Goal: Obtain resource: Download file/media

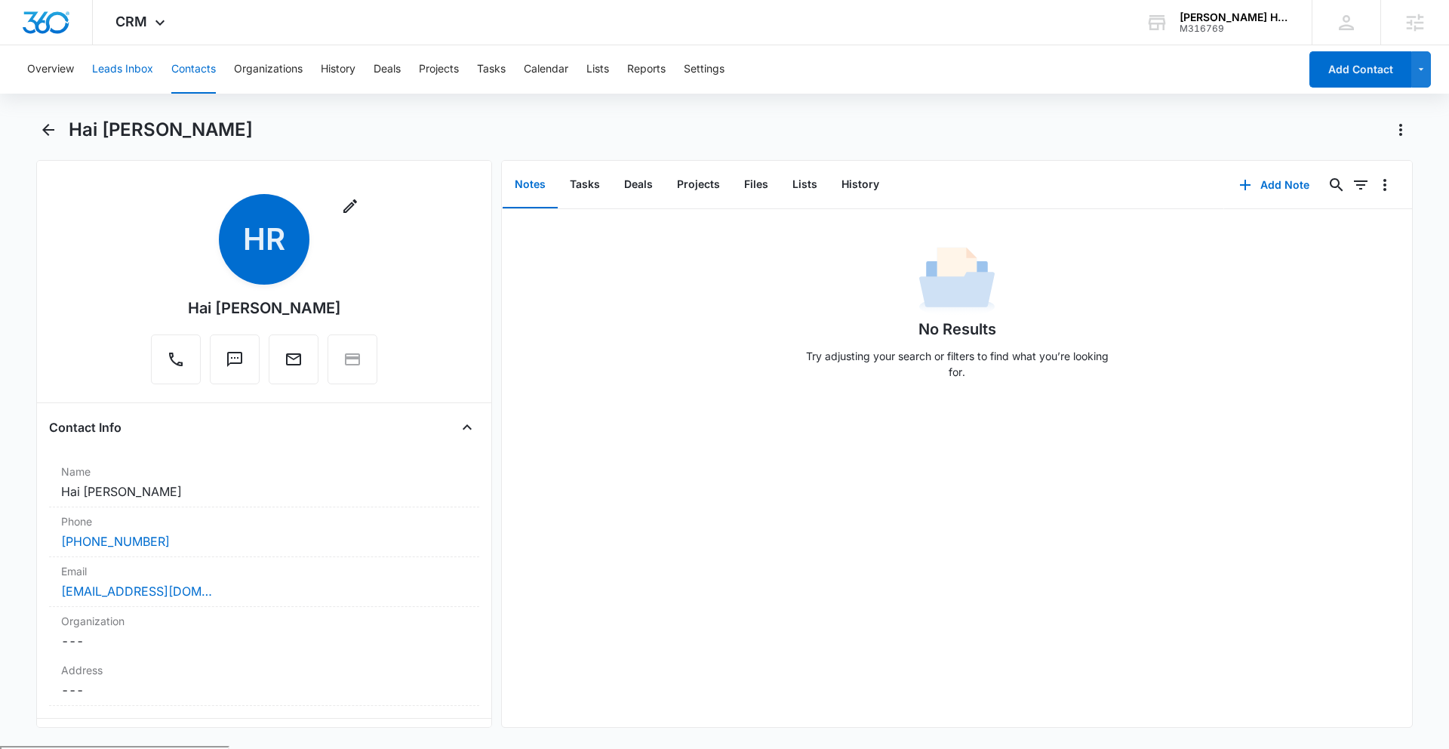
click at [113, 70] on button "Leads Inbox" at bounding box center [122, 69] width 61 height 48
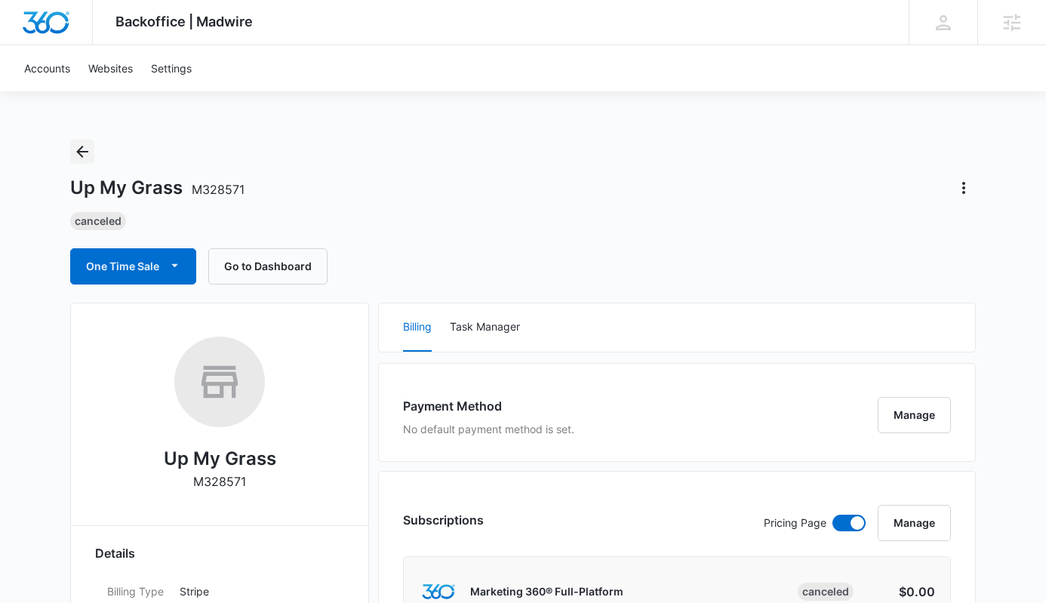
click at [88, 152] on icon "Back" at bounding box center [82, 152] width 18 height 18
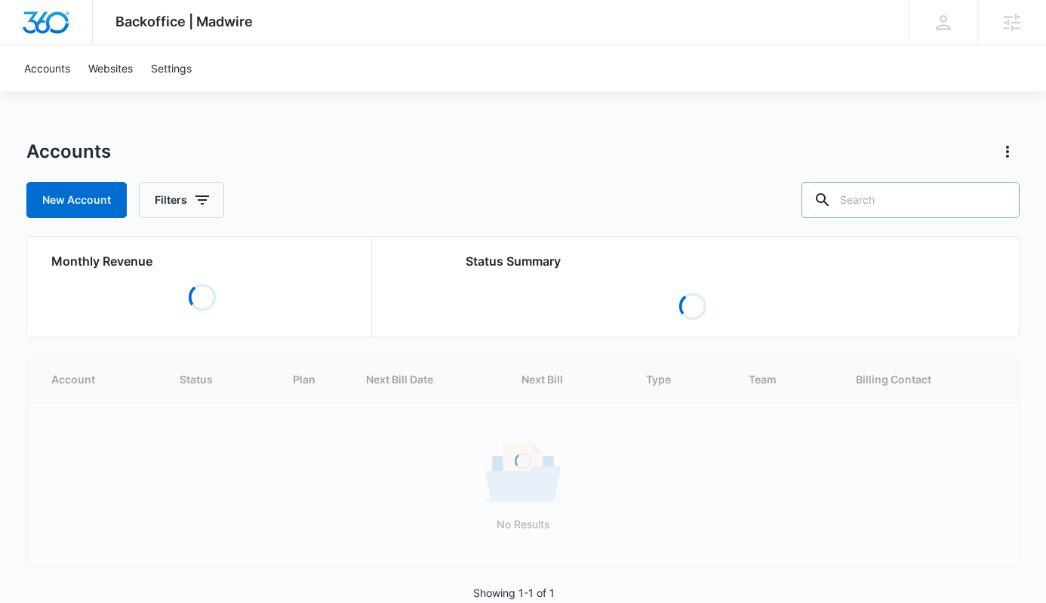
click at [912, 196] on input "text" at bounding box center [911, 200] width 218 height 36
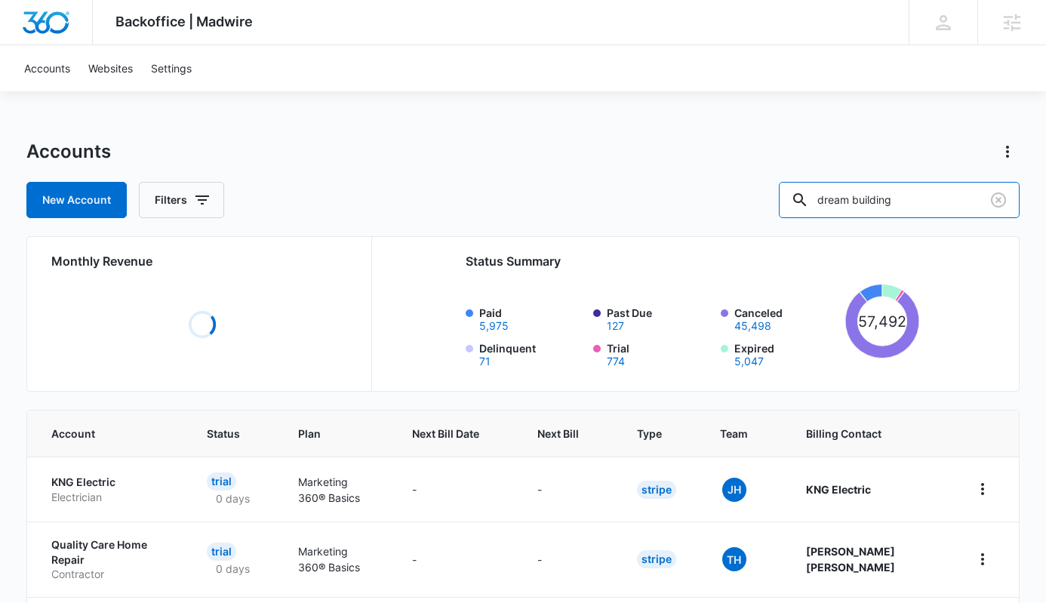
type input "dream building"
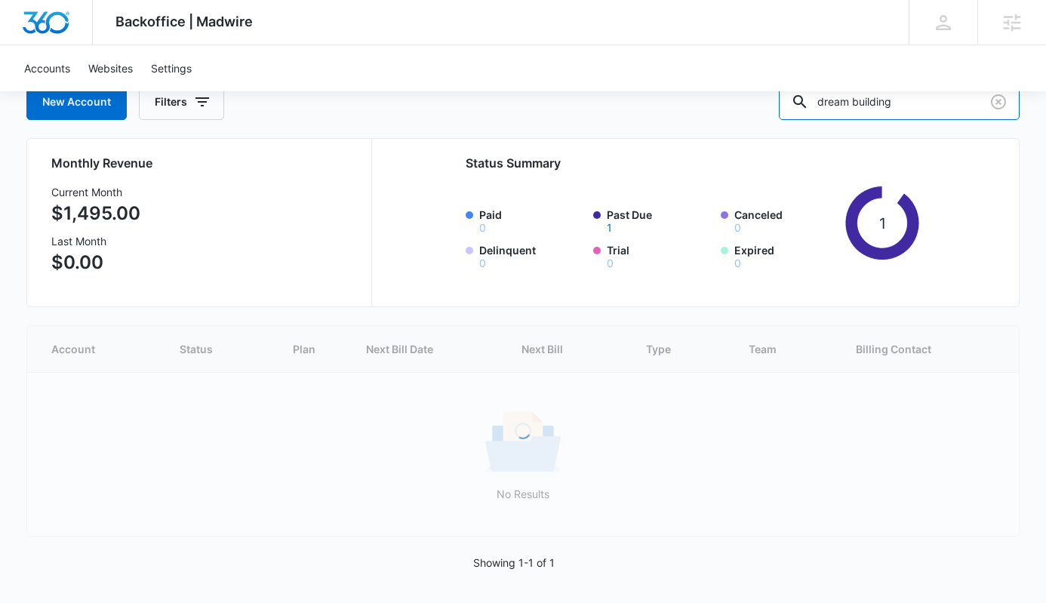
scroll to position [14, 0]
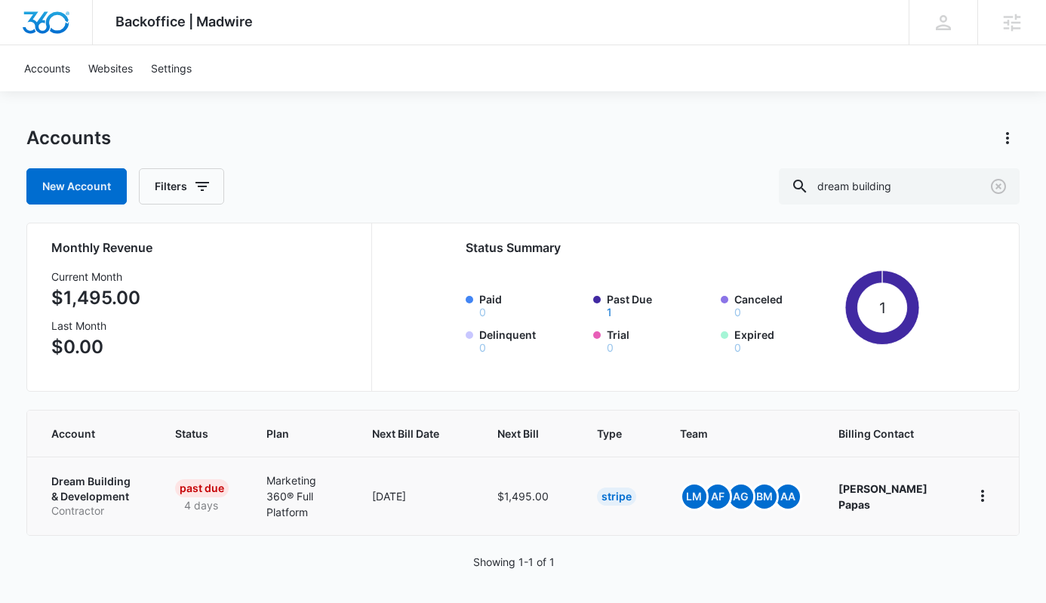
click at [71, 490] on p "Dream Building & Development" at bounding box center [95, 488] width 88 height 29
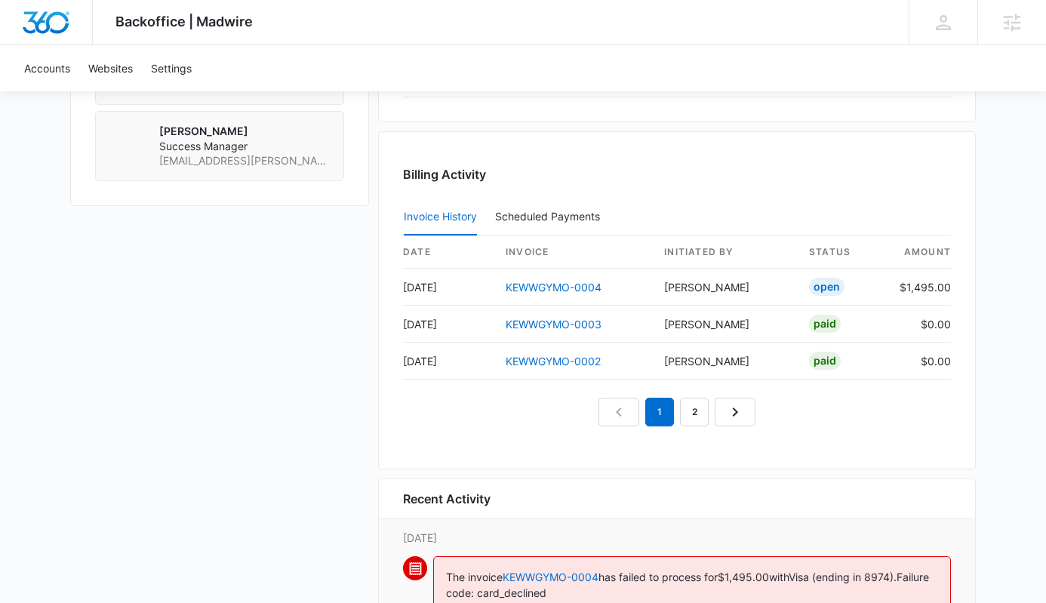
scroll to position [1355, 0]
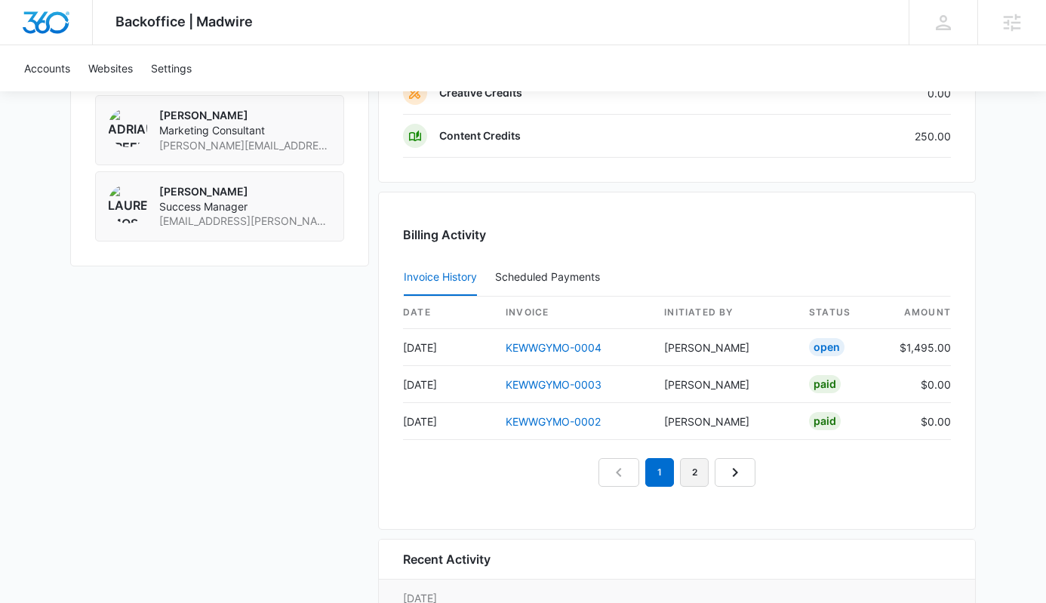
click at [701, 474] on link "2" at bounding box center [694, 472] width 29 height 29
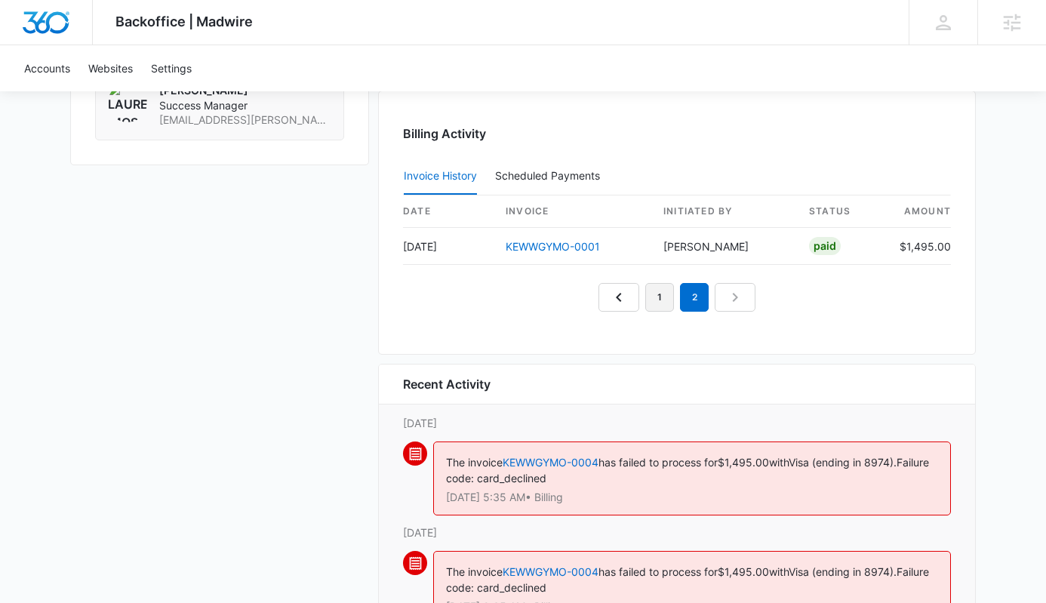
click at [649, 304] on link "1" at bounding box center [659, 297] width 29 height 29
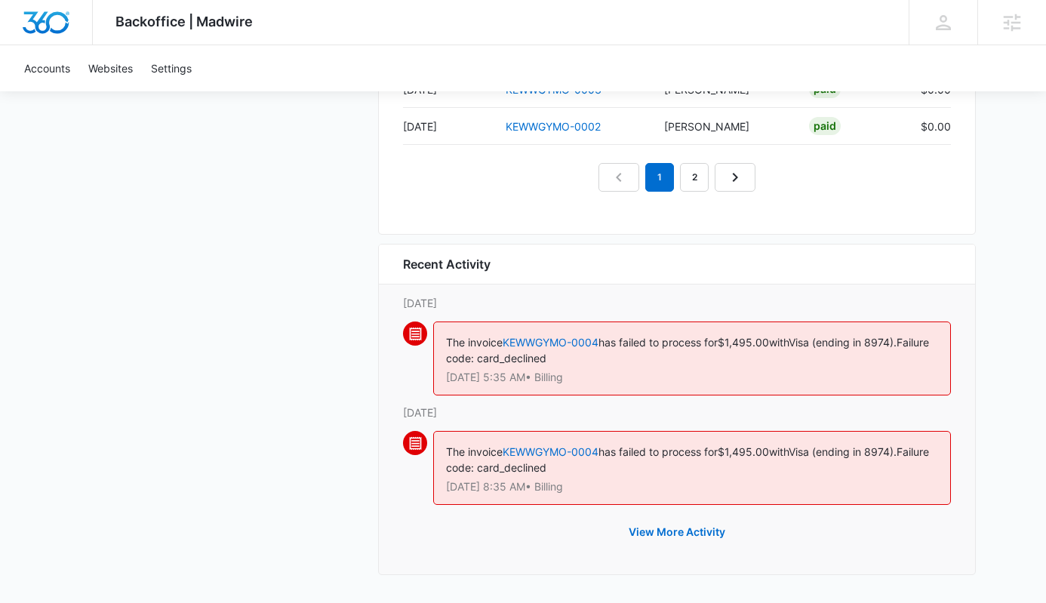
scroll to position [1650, 0]
click at [703, 534] on button "View More Activity" at bounding box center [677, 532] width 127 height 36
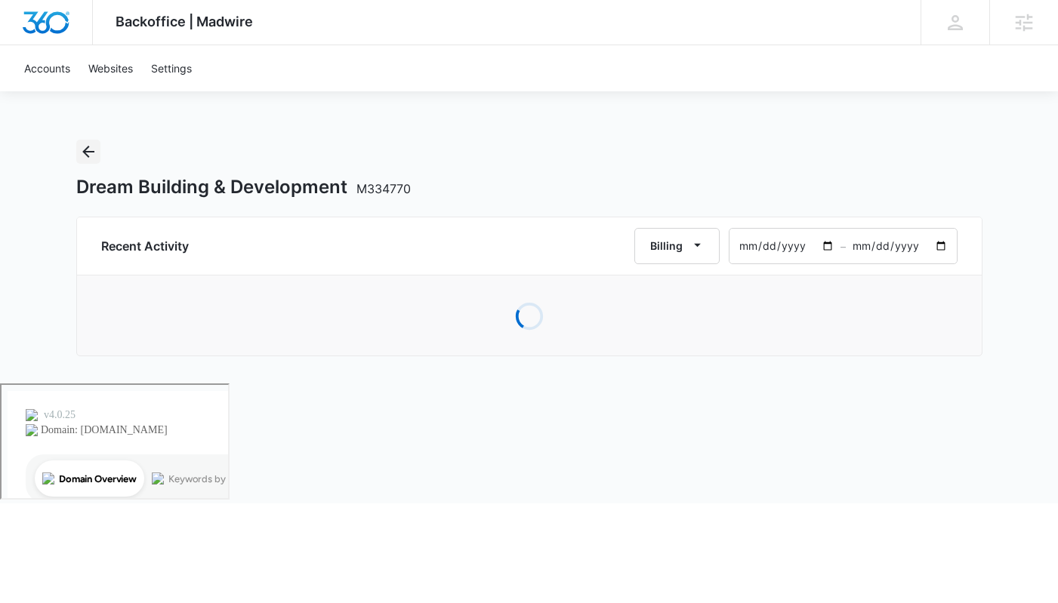
click at [93, 153] on icon "Back" at bounding box center [88, 152] width 18 height 18
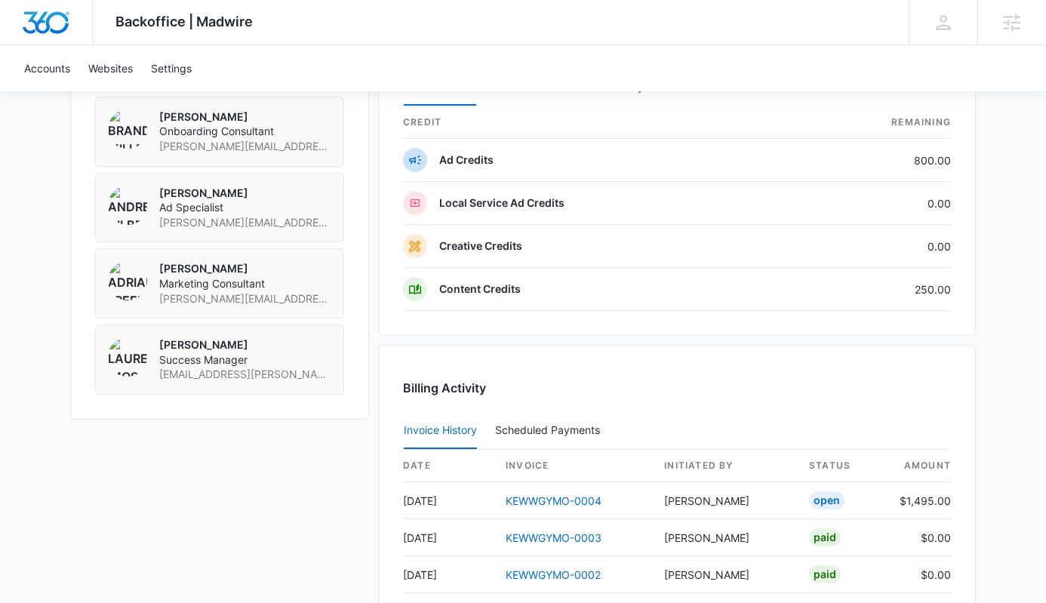
scroll to position [1277, 0]
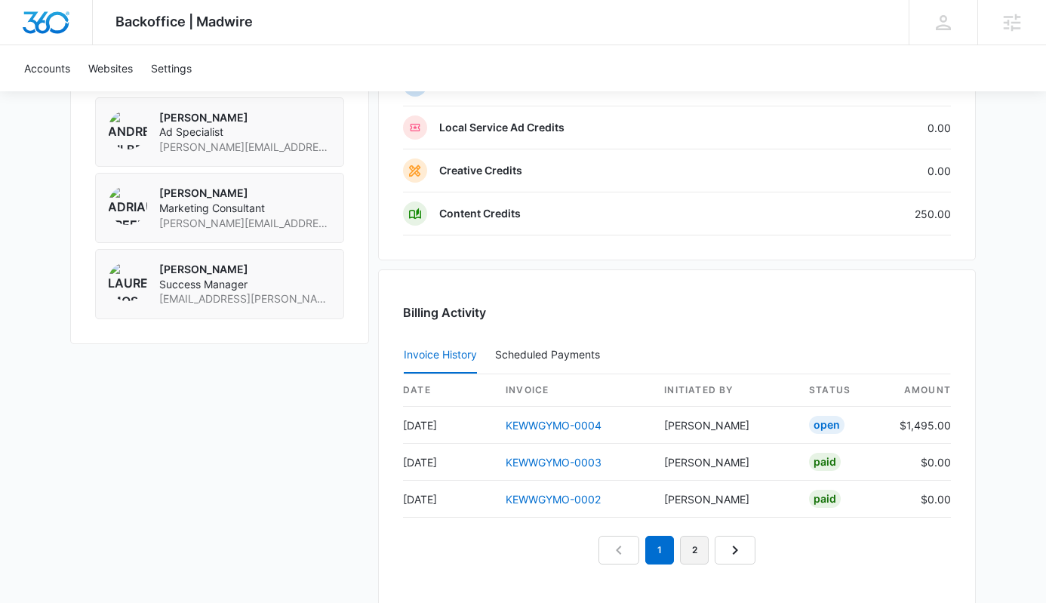
click at [693, 561] on link "2" at bounding box center [694, 550] width 29 height 29
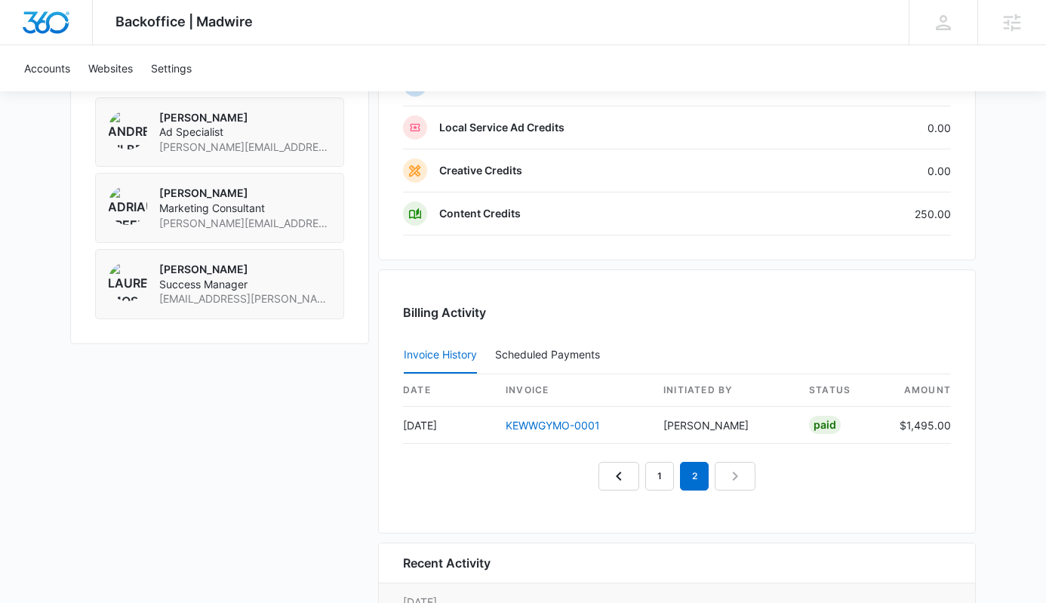
scroll to position [1280, 0]
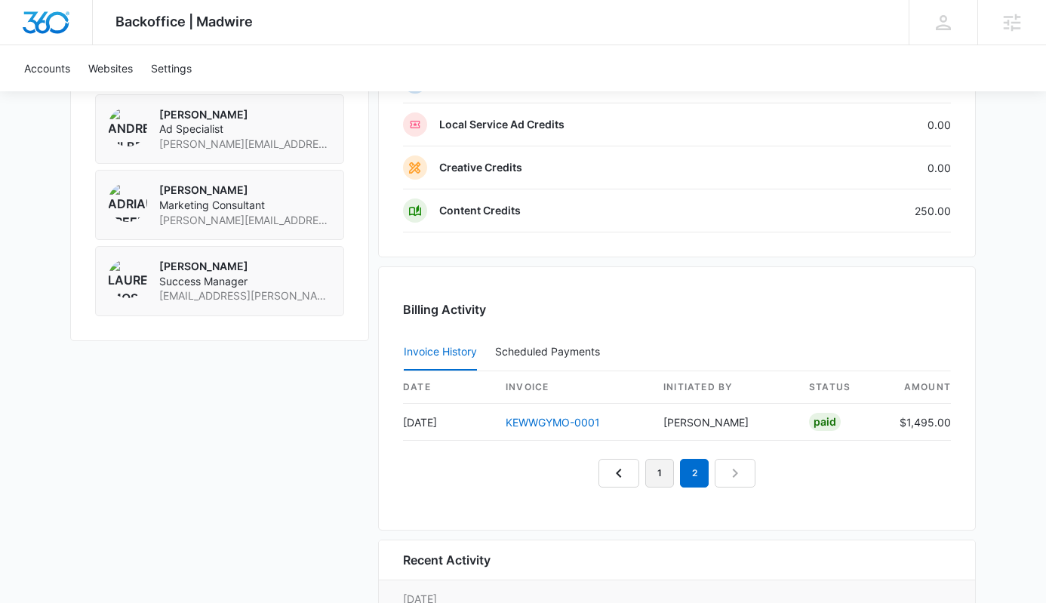
click at [661, 467] on link "1" at bounding box center [659, 473] width 29 height 29
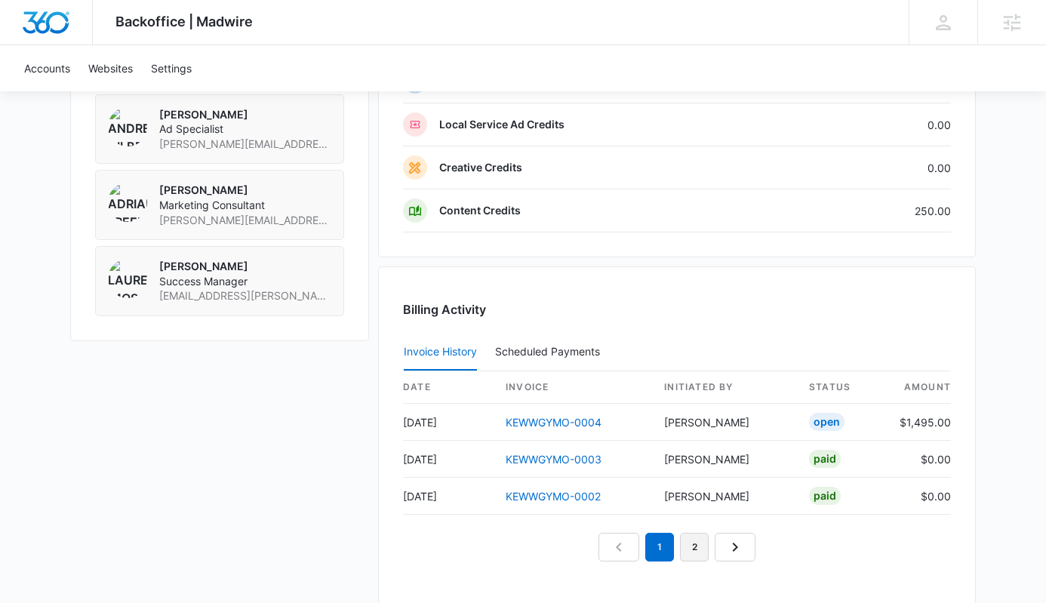
click at [694, 553] on link "2" at bounding box center [694, 547] width 29 height 29
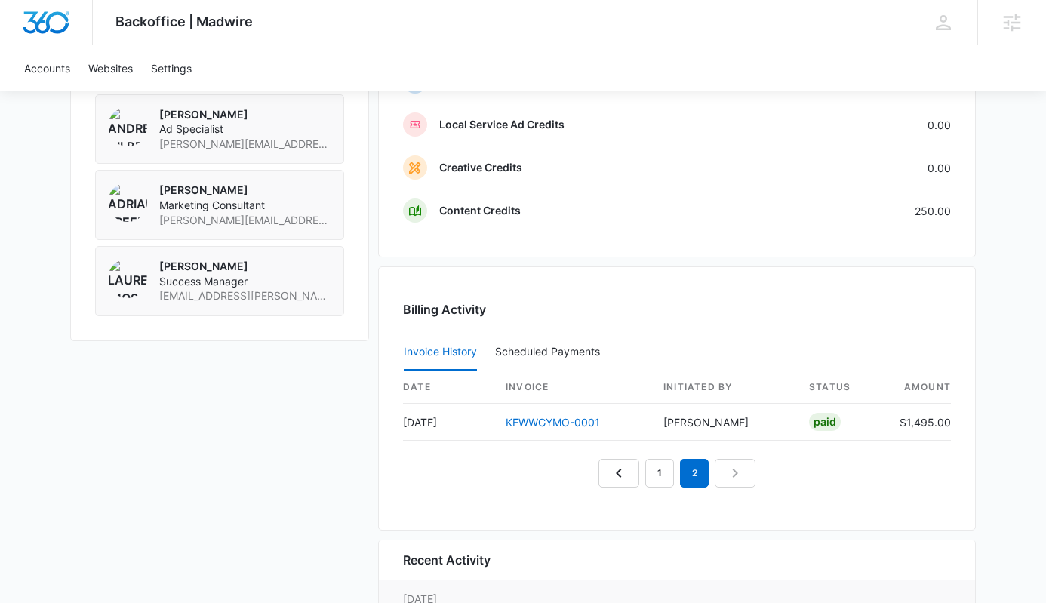
scroll to position [1576, 0]
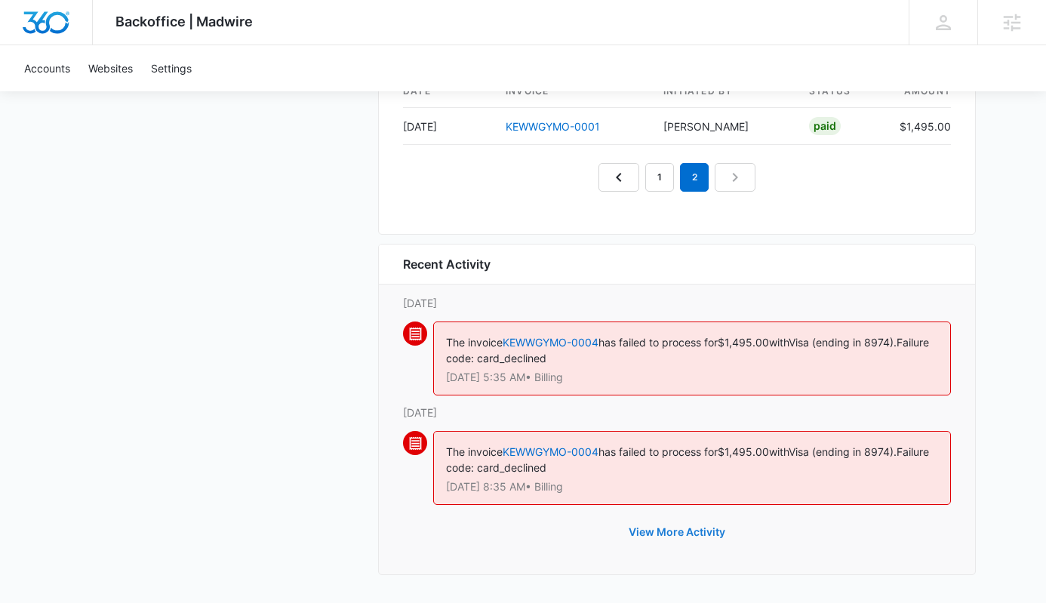
click at [667, 540] on button "View More Activity" at bounding box center [677, 532] width 127 height 36
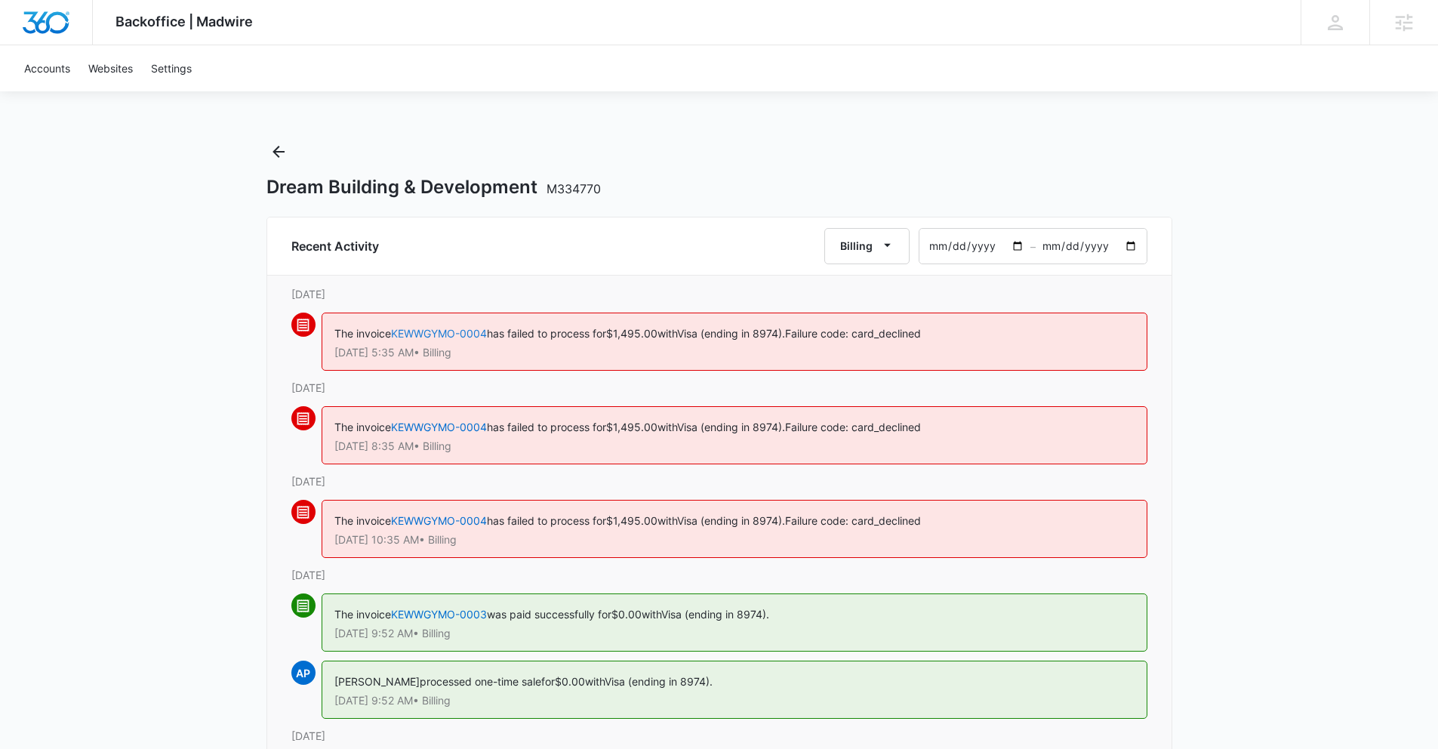
click at [476, 330] on link "KEWWGYMO-0004" at bounding box center [439, 333] width 96 height 13
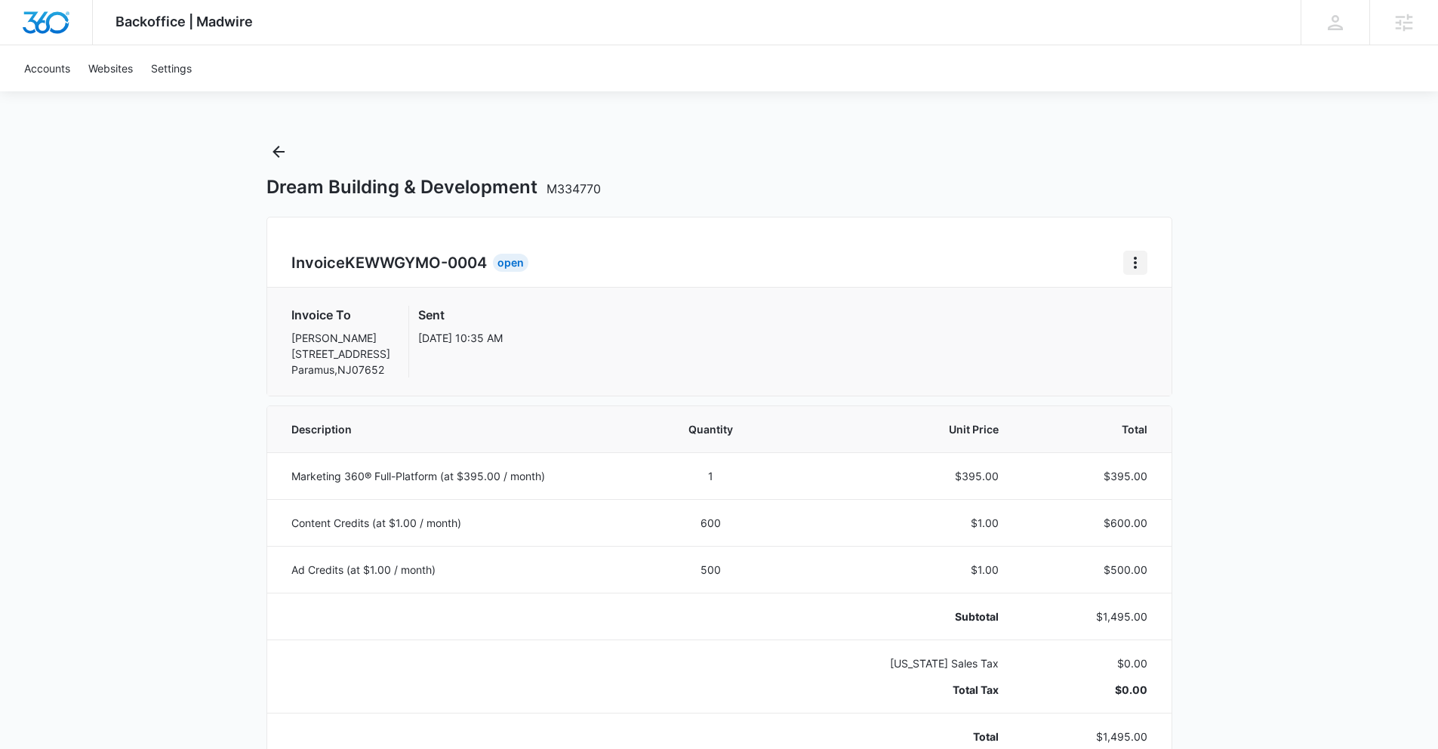
click at [1057, 263] on button "Home" at bounding box center [1135, 263] width 24 height 24
click at [1057, 304] on link "Download Invoice" at bounding box center [1186, 304] width 88 height 13
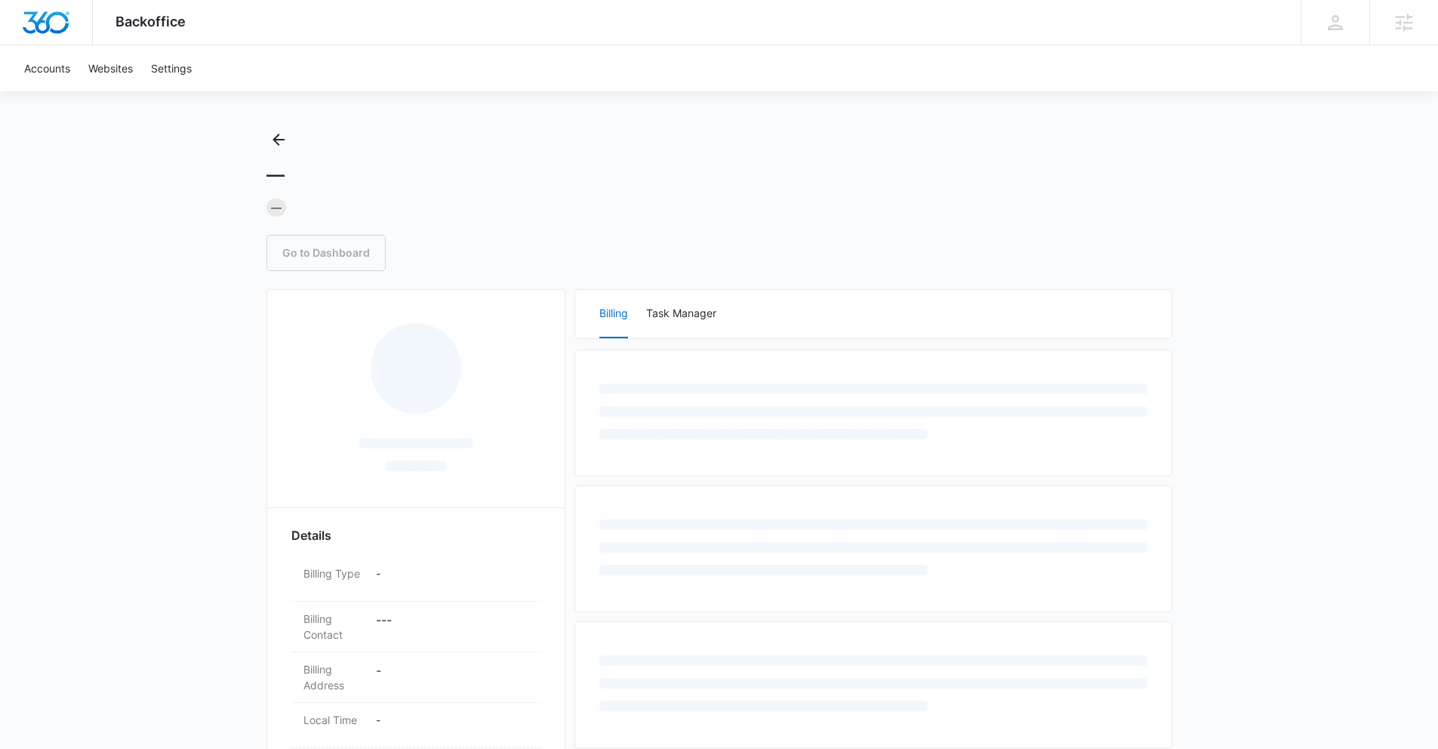
scroll to position [23, 0]
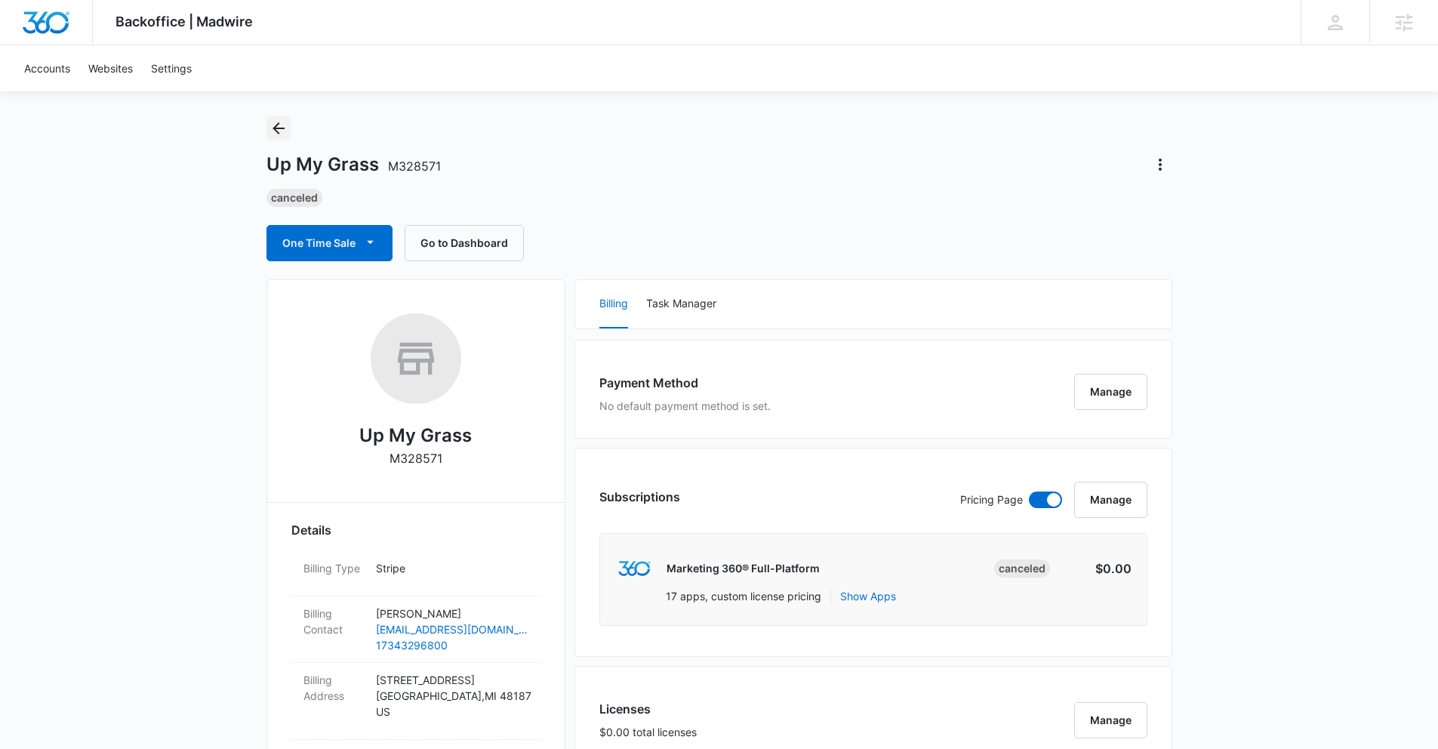
click at [276, 131] on icon "Back" at bounding box center [279, 128] width 12 height 12
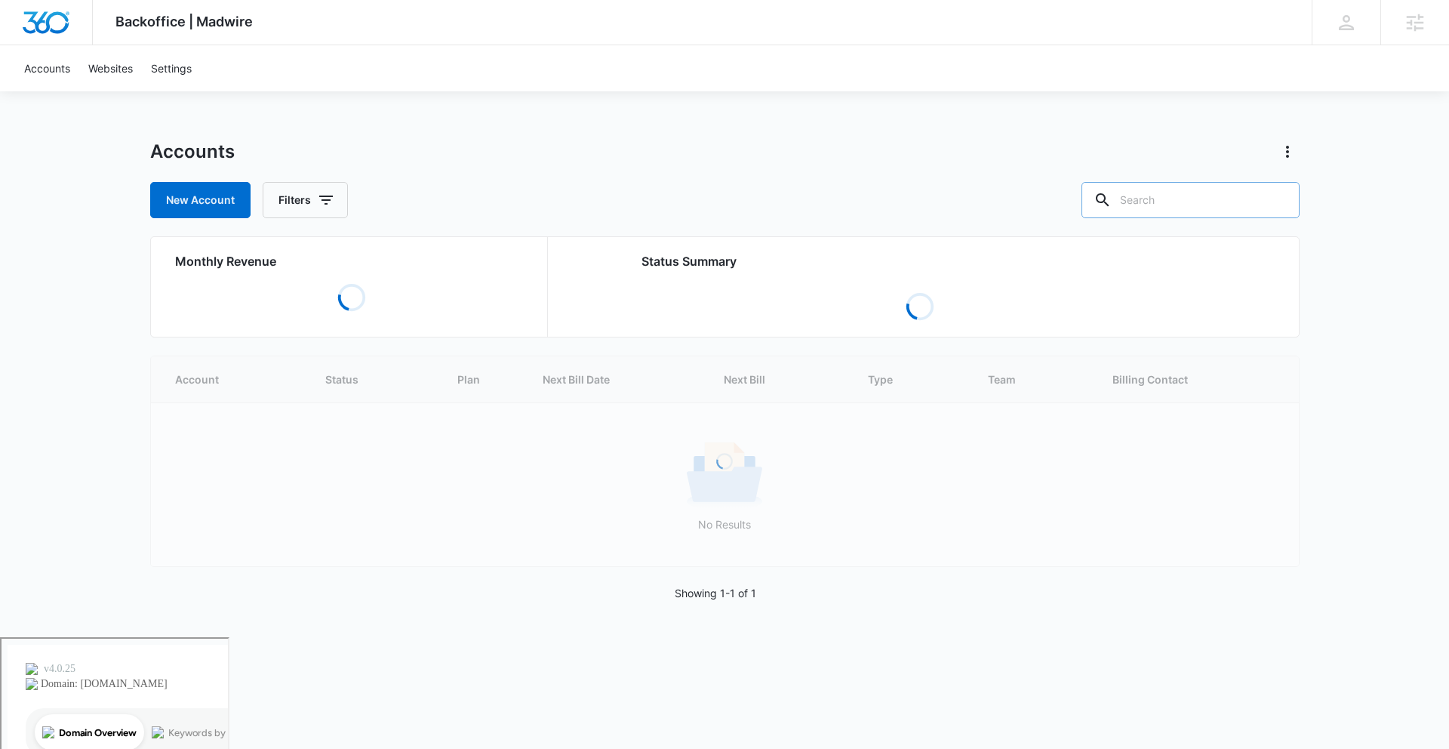
click at [1159, 198] on input "text" at bounding box center [1191, 200] width 218 height 36
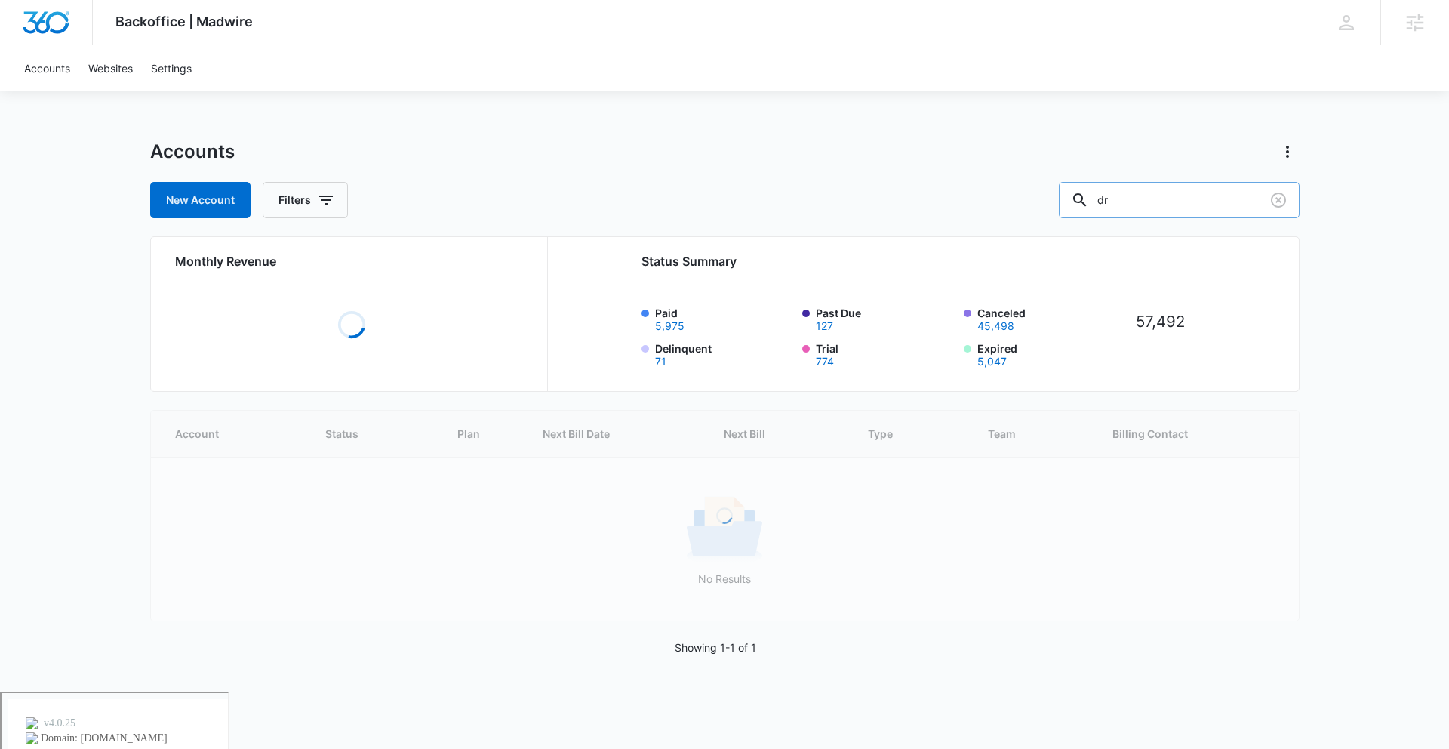
type input "d"
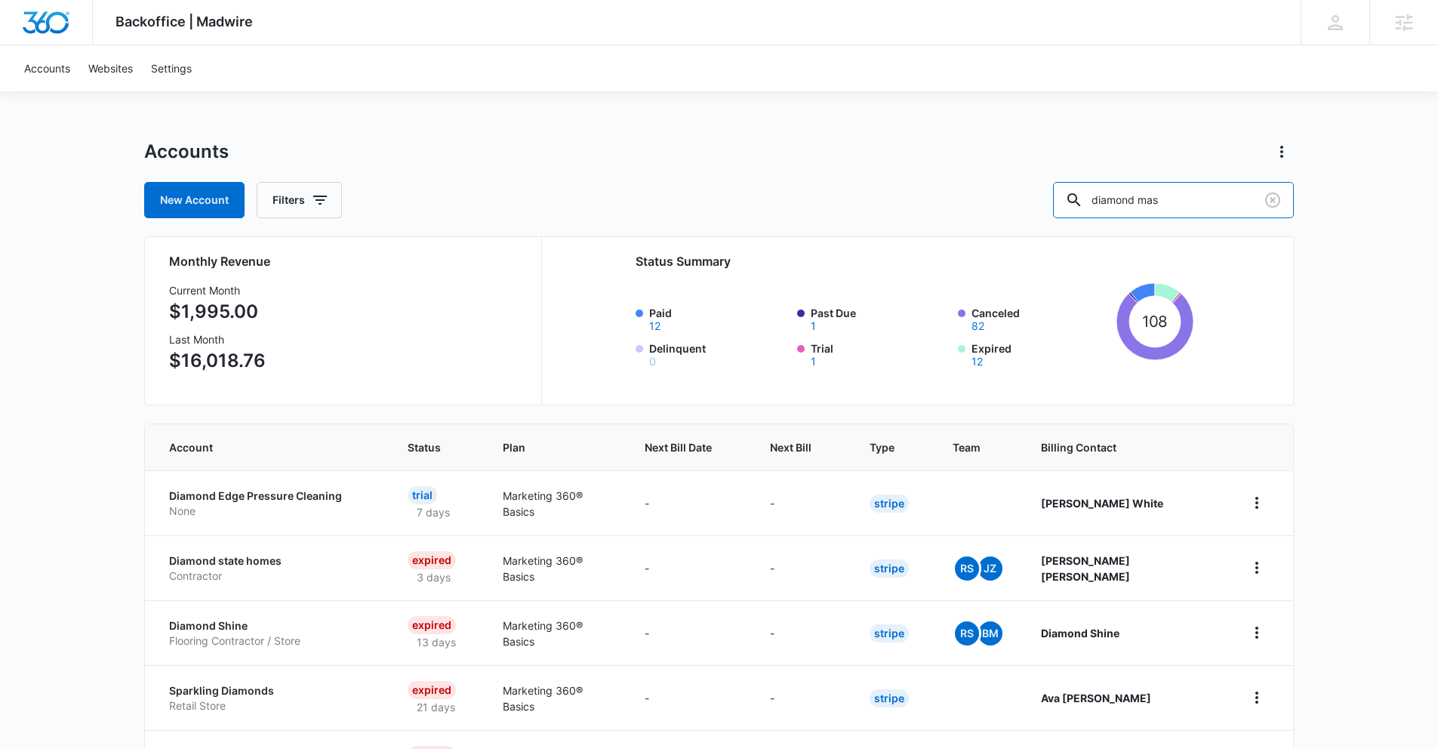
type input "diamond mas"
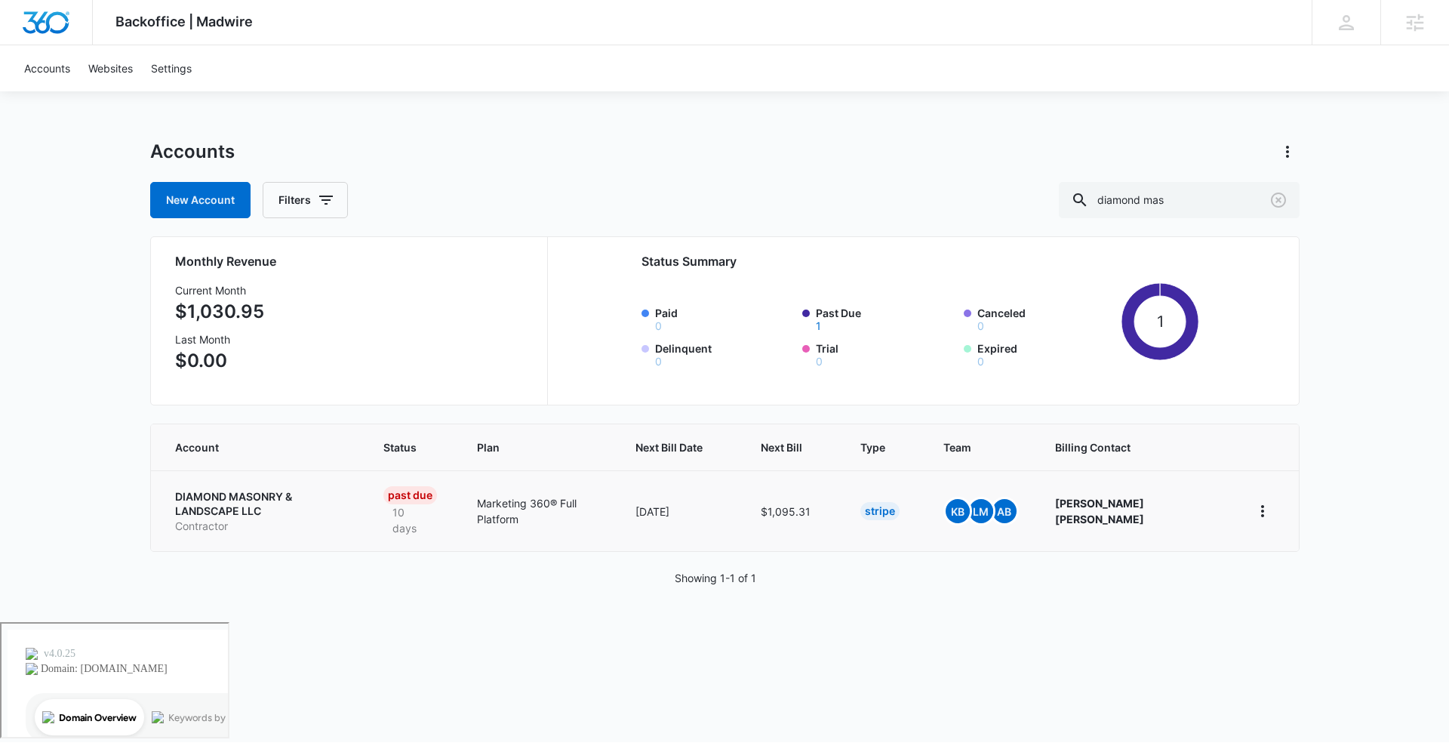
click at [310, 500] on p "DIAMOND MASONRY & LANDSCAPE LLC" at bounding box center [261, 503] width 173 height 29
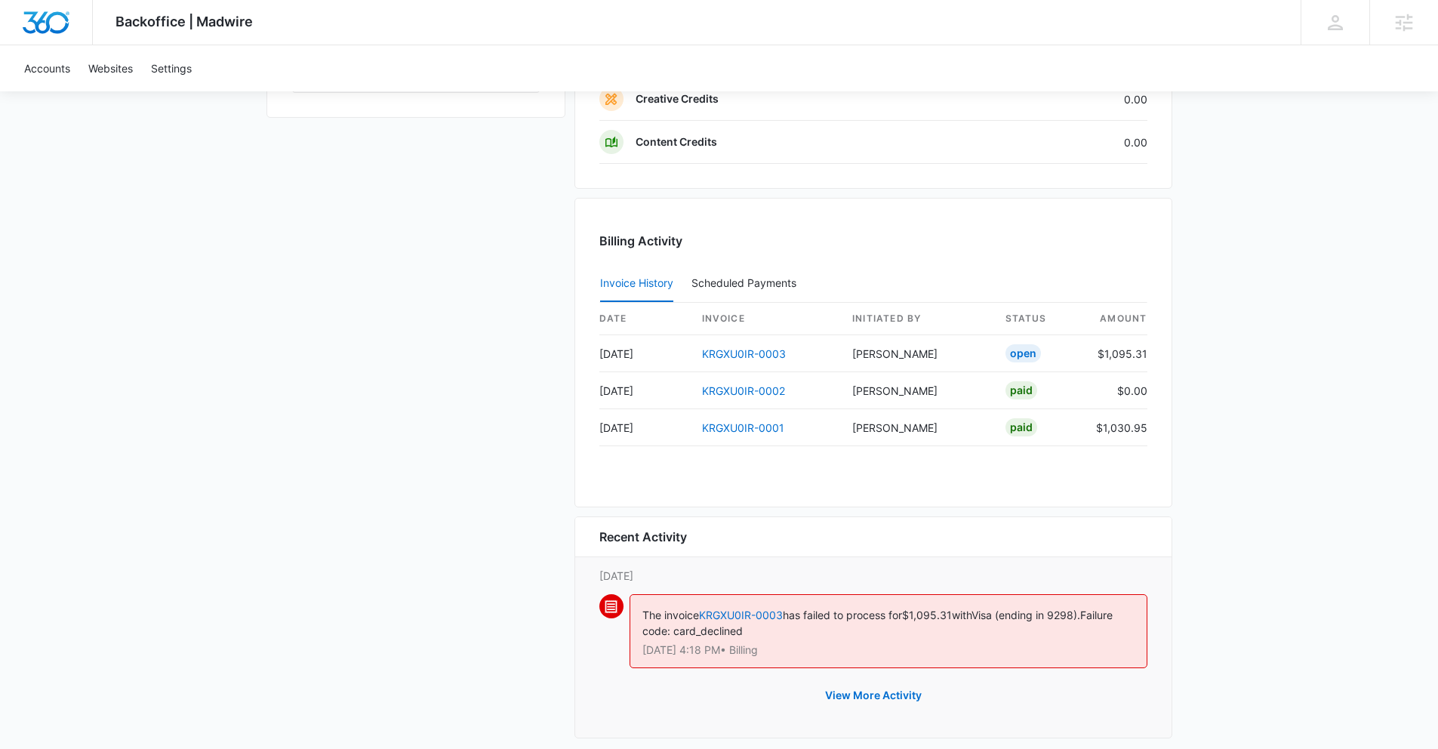
scroll to position [1401, 0]
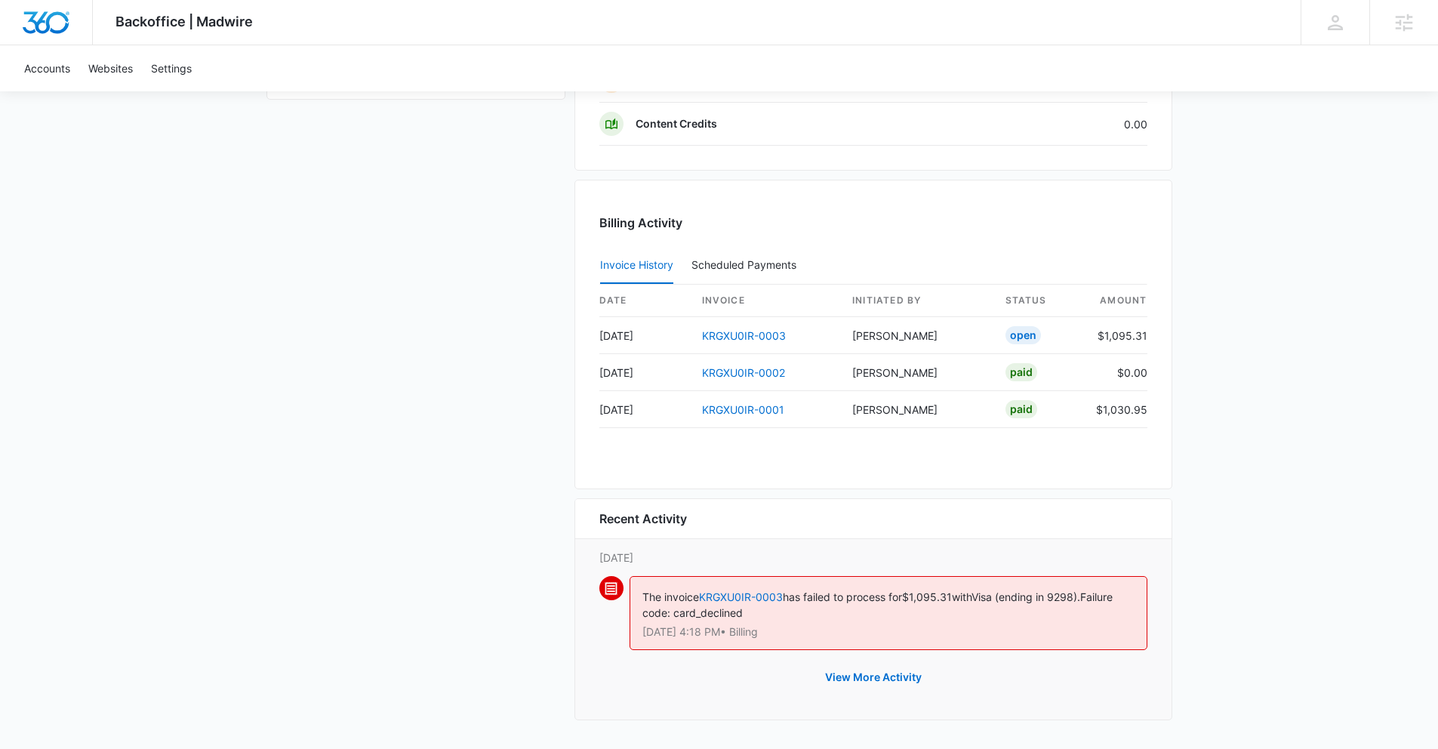
click at [832, 607] on div "The invoice KRGXU0IR-0003 has failed to process for $1,095.31 with Visa (ending…" at bounding box center [889, 613] width 518 height 74
click at [759, 597] on link "KRGXU0IR-0003" at bounding box center [741, 596] width 84 height 13
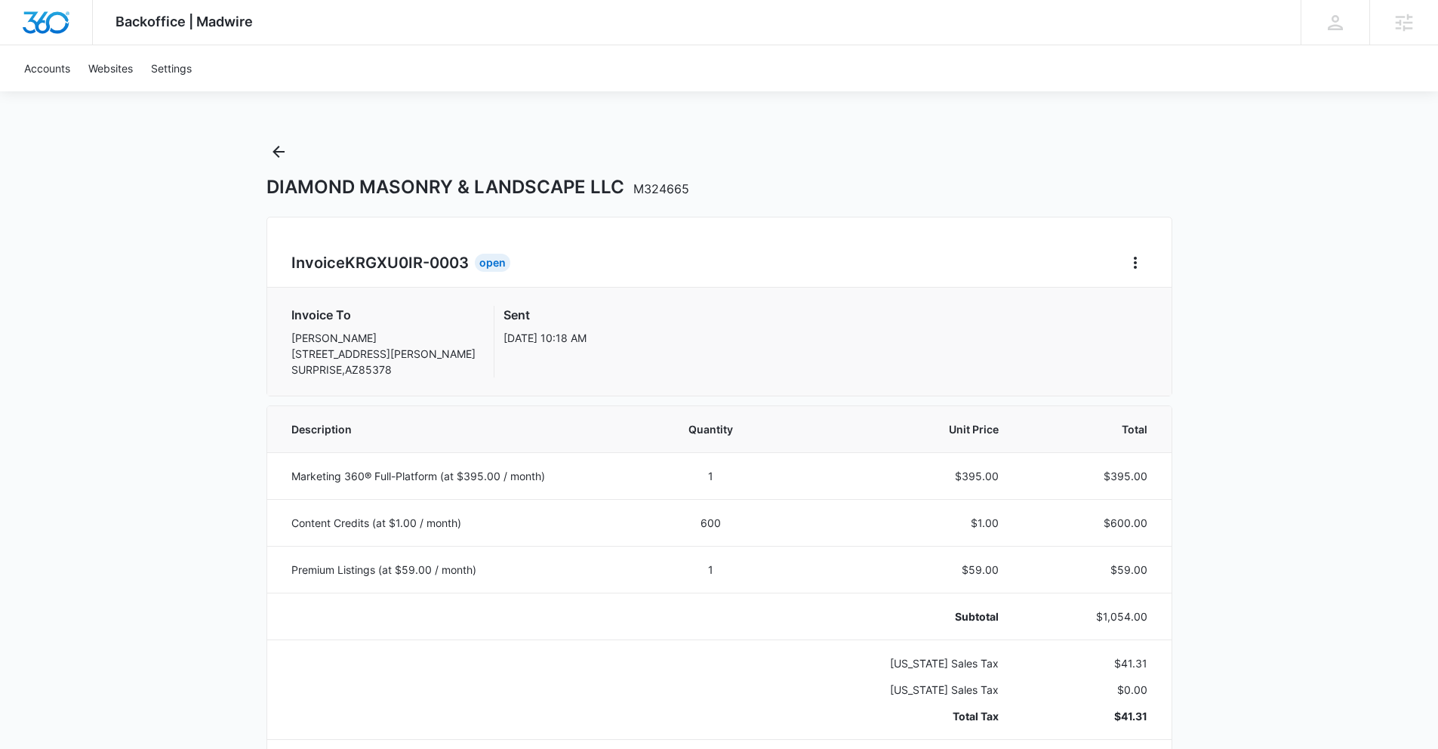
scroll to position [22, 0]
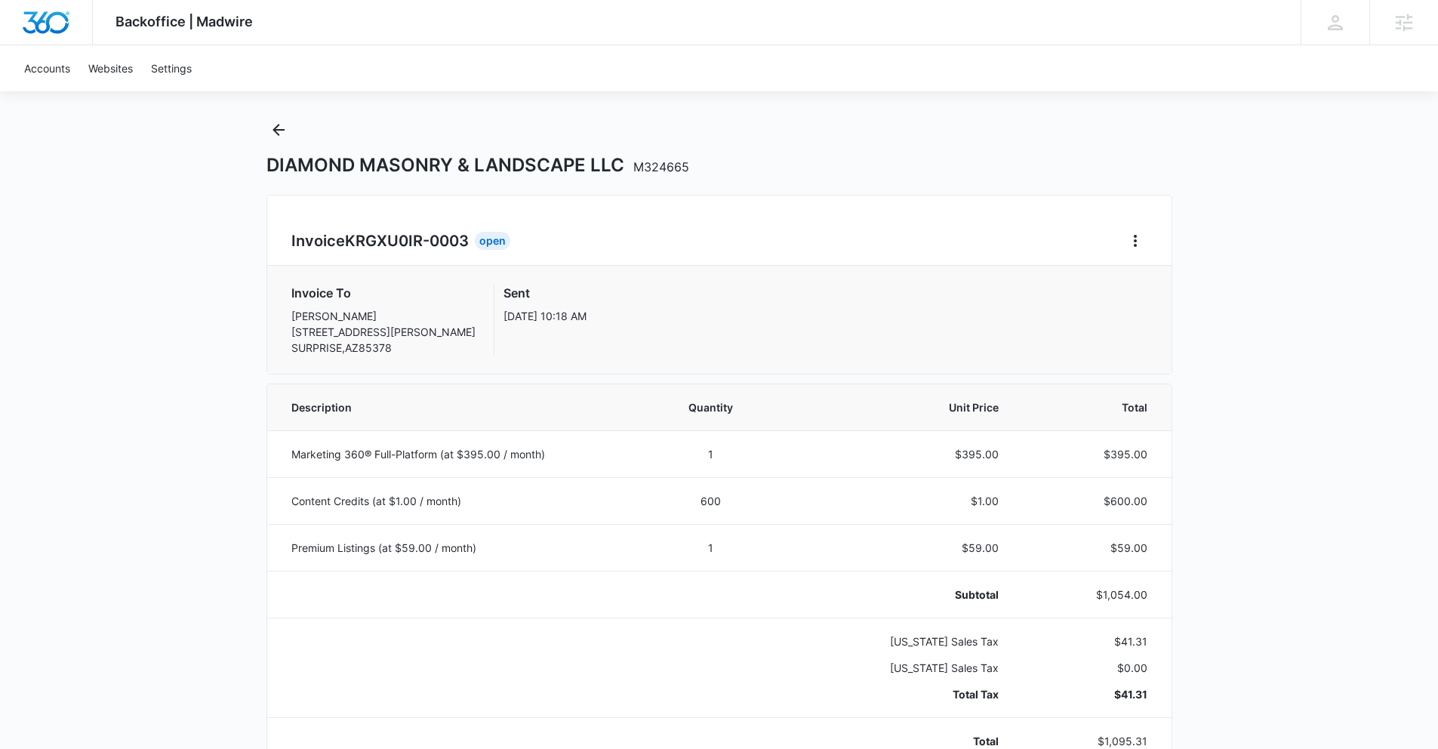
click at [1110, 247] on div "Invoice KRGXU0IR-0003 Open" at bounding box center [719, 241] width 856 height 24
click at [1126, 245] on icon "Home" at bounding box center [1135, 241] width 18 height 18
click at [1142, 277] on link "Download Invoice" at bounding box center [1186, 282] width 88 height 13
click at [1135, 234] on icon "Home" at bounding box center [1135, 241] width 18 height 18
